Goal: Information Seeking & Learning: Obtain resource

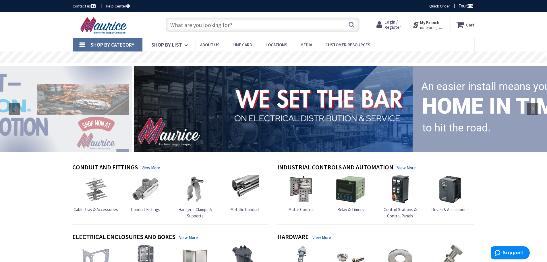
click at [202, 26] on input "text" at bounding box center [263, 25] width 194 height 14
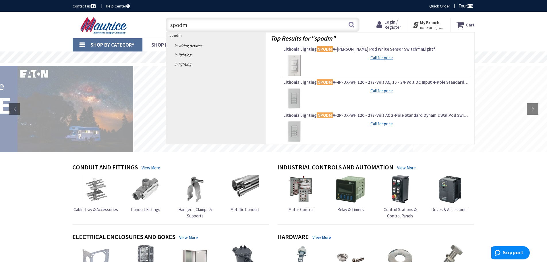
type input "spodm"
click at [294, 63] on img at bounding box center [295, 66] width 22 height 22
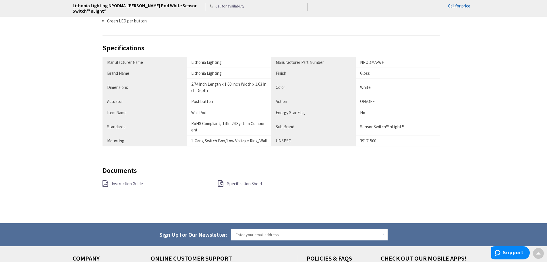
scroll to position [451, 0]
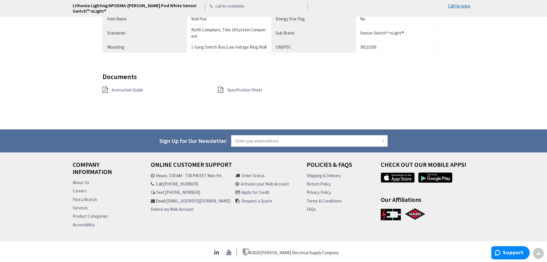
click at [242, 87] on span "Specification Sheet" at bounding box center [244, 89] width 35 height 5
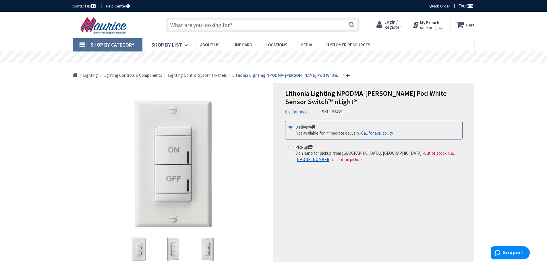
click at [229, 25] on input "text" at bounding box center [263, 25] width 194 height 14
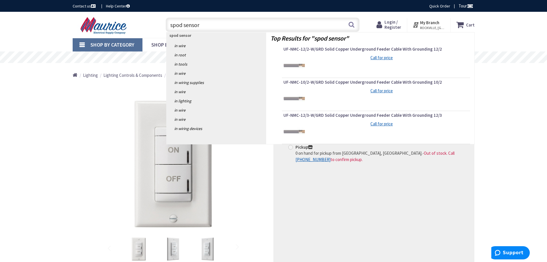
type input "spod sensor"
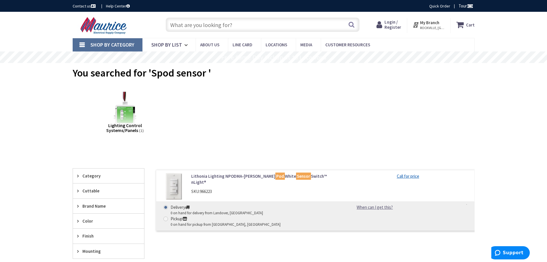
click at [218, 27] on input "text" at bounding box center [263, 25] width 194 height 14
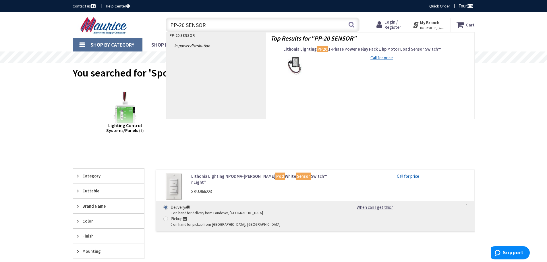
type input "PP-20 SENSOR"
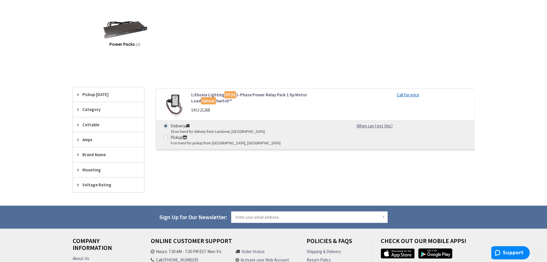
scroll to position [160, 0]
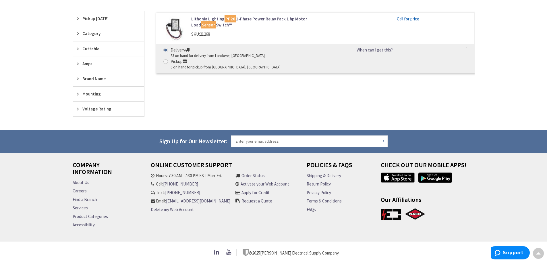
click at [234, 16] on mark "PP20" at bounding box center [230, 18] width 11 height 7
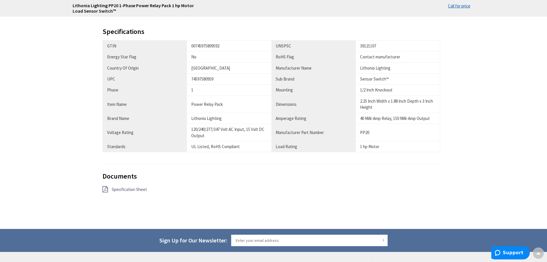
scroll to position [374, 0]
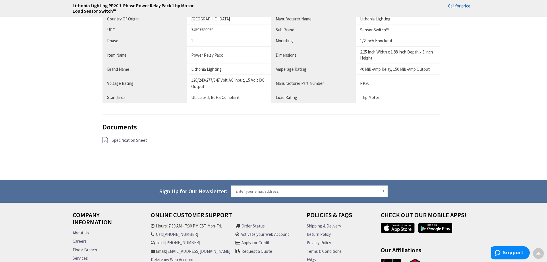
click at [126, 141] on span "Specification Sheet" at bounding box center [129, 139] width 35 height 5
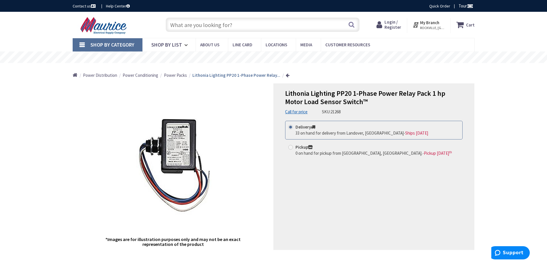
click at [189, 30] on input "text" at bounding box center [263, 25] width 194 height 14
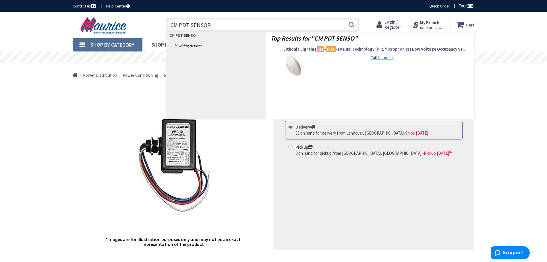
type input "CM PDT SENSOR"
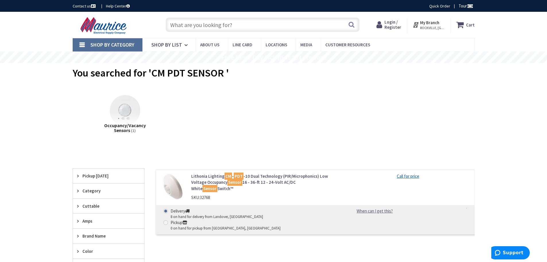
click at [280, 181] on link "Lithonia Lighting CM - PDT -10 Dual Technology (PIR/Microphonics) Low Voltage O…" at bounding box center [264, 182] width 146 height 18
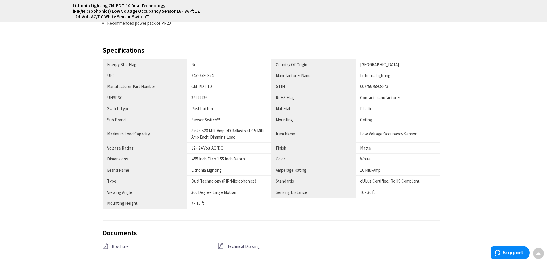
scroll to position [374, 0]
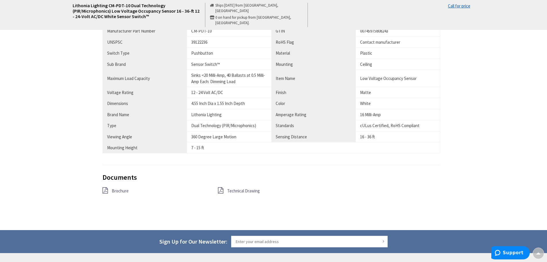
click at [125, 189] on span "Brochure" at bounding box center [120, 190] width 17 height 5
